Goal: Task Accomplishment & Management: Manage account settings

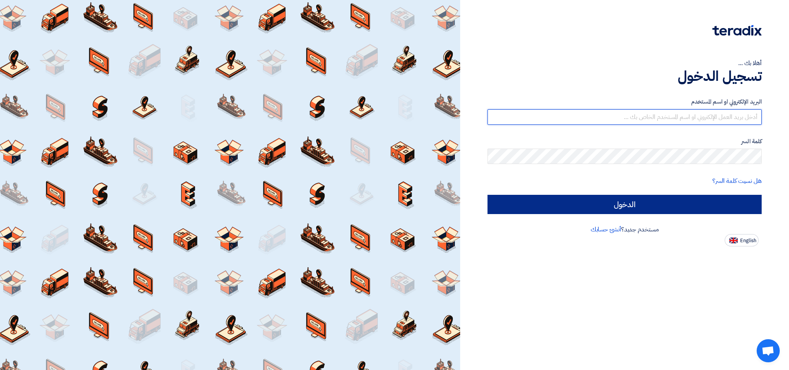
type input "[EMAIL_ADDRESS][DOMAIN_NAME]"
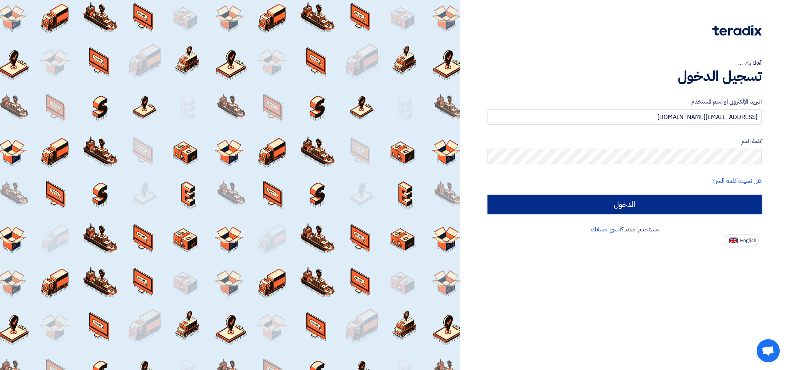
click at [627, 208] on input "الدخول" at bounding box center [625, 204] width 274 height 19
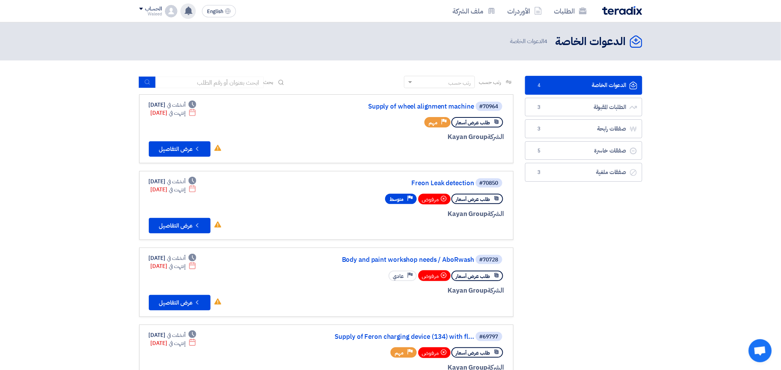
click at [189, 13] on use at bounding box center [189, 11] width 8 height 8
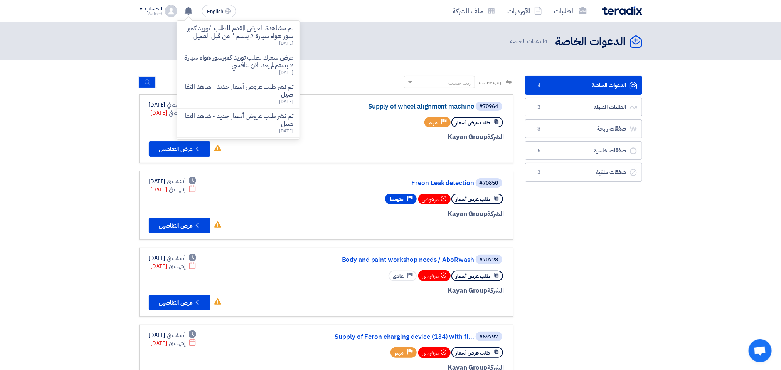
click at [408, 106] on link "Supply of wheel alignment machine" at bounding box center [397, 106] width 154 height 7
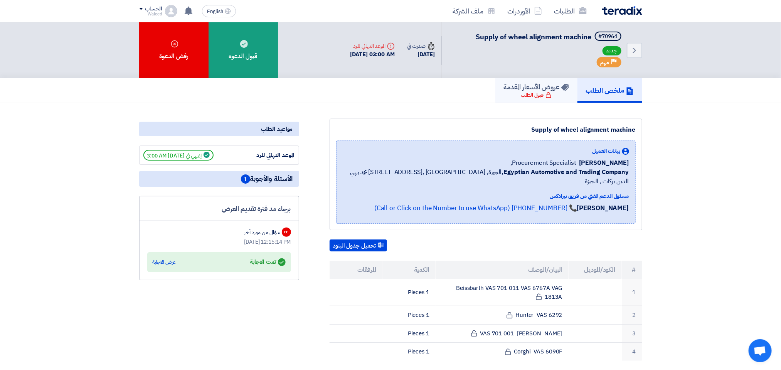
click at [527, 91] on div "قبول الطلب" at bounding box center [536, 95] width 30 height 8
click at [565, 7] on link "الطلبات" at bounding box center [570, 11] width 45 height 18
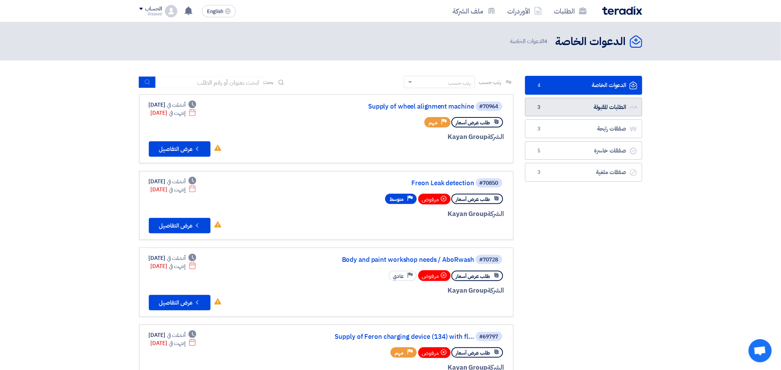
click at [564, 106] on link "الطلبات المقبولة الطلبات المقبولة 3" at bounding box center [583, 107] width 117 height 19
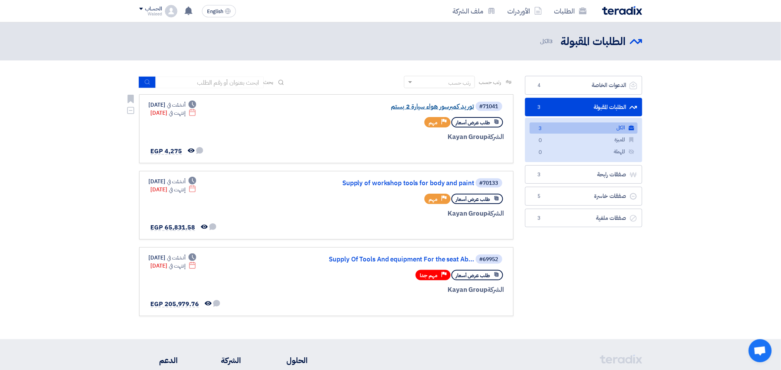
click at [417, 104] on link "توريد كمبرسور هواء سيارة 2 بستم" at bounding box center [397, 106] width 154 height 7
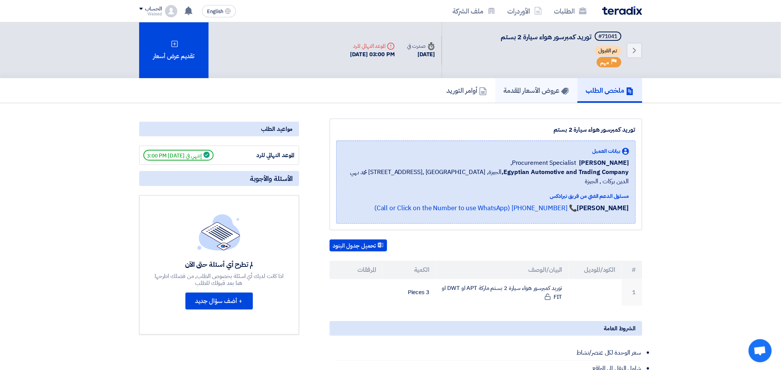
click at [541, 91] on h5 "عروض الأسعار المقدمة" at bounding box center [536, 90] width 65 height 9
